Goal: Transaction & Acquisition: Purchase product/service

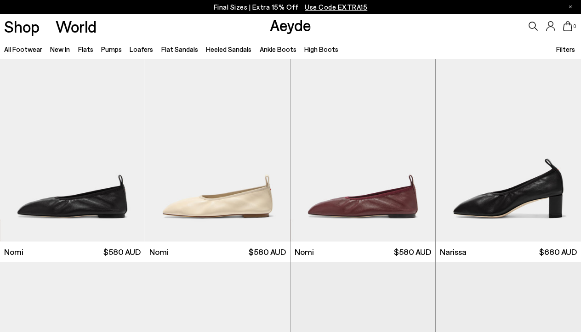
click at [86, 48] on link "Flats" at bounding box center [85, 49] width 15 height 8
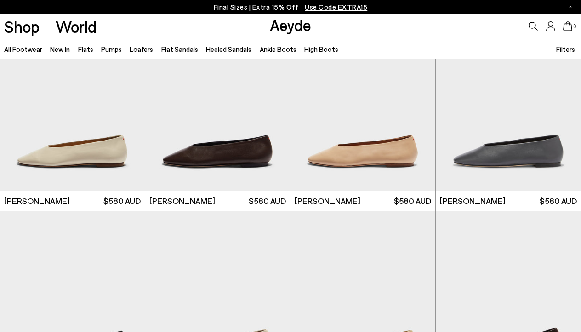
scroll to position [1885, 0]
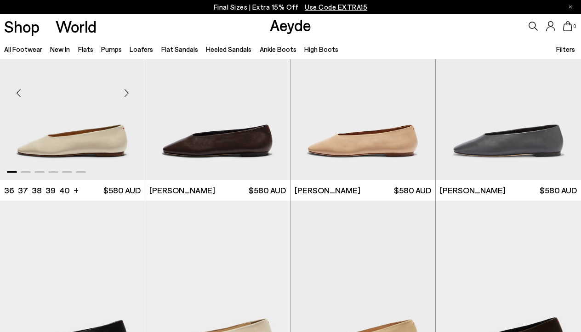
click at [103, 143] on img "1 / 6" at bounding box center [72, 89] width 145 height 182
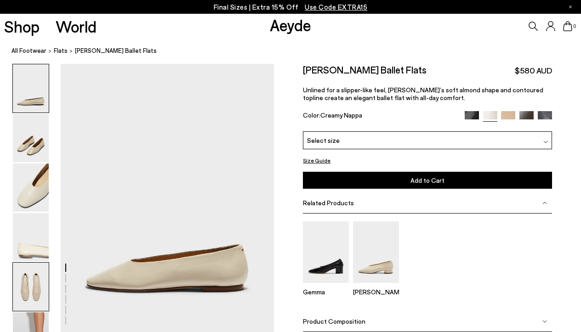
click at [35, 278] on img at bounding box center [31, 287] width 36 height 48
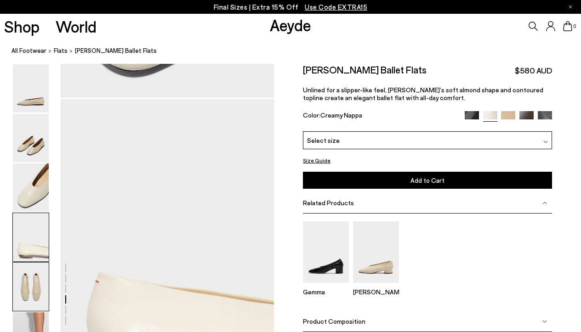
scroll to position [1127, 0]
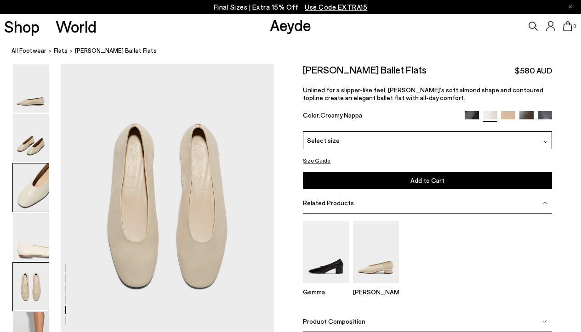
click at [21, 203] on img at bounding box center [31, 188] width 36 height 48
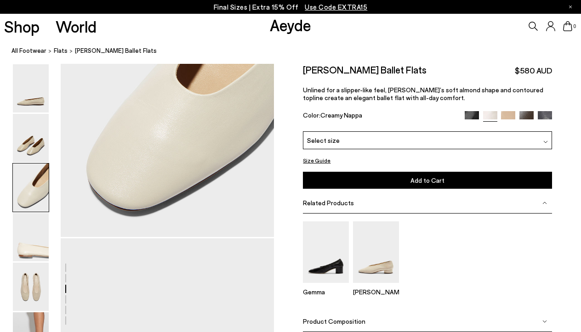
scroll to position [556, 0]
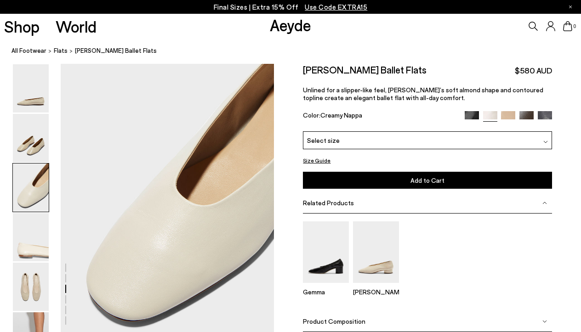
click at [543, 141] on img at bounding box center [545, 142] width 5 height 5
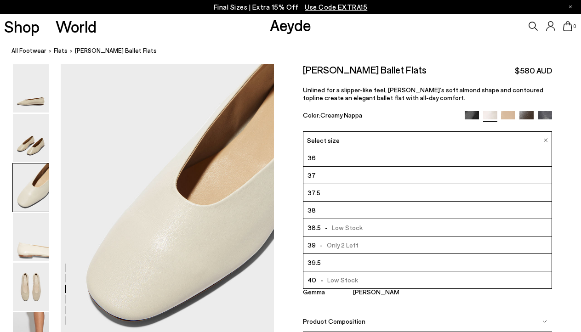
click at [358, 278] on li "40 - Low Stock" at bounding box center [427, 279] width 248 height 17
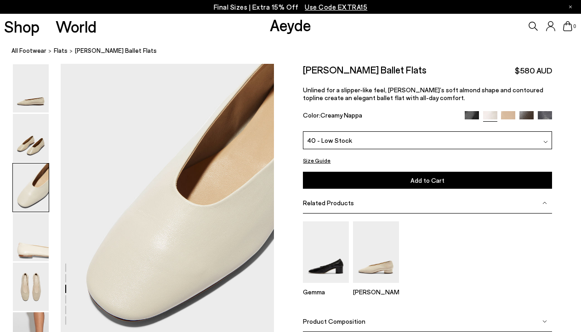
click at [412, 181] on span "Add to Cart" at bounding box center [427, 180] width 34 height 8
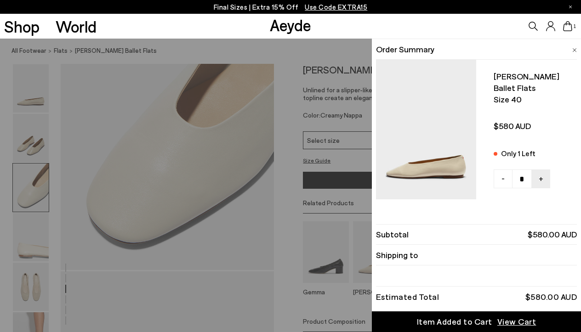
scroll to position [635, 0]
click at [510, 322] on span "View Cart" at bounding box center [516, 321] width 39 height 11
